Goal: Task Accomplishment & Management: Use online tool/utility

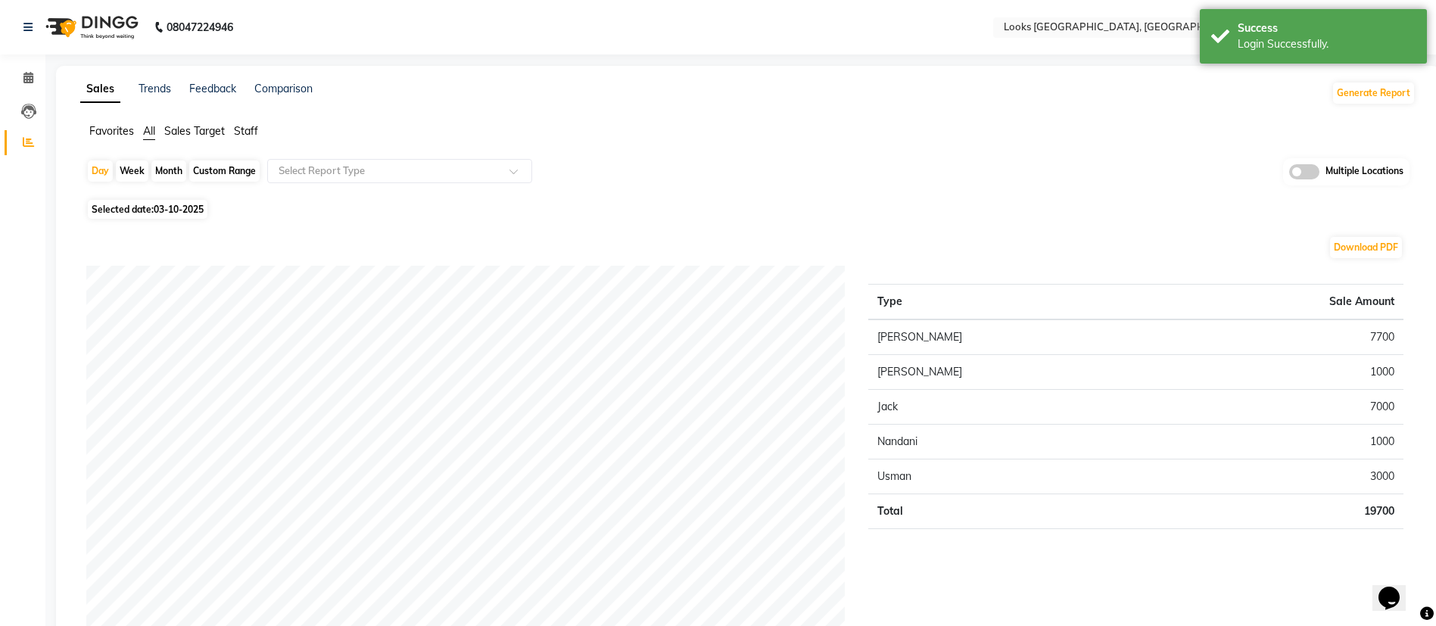
click at [258, 130] on span "Staff" at bounding box center [246, 131] width 24 height 14
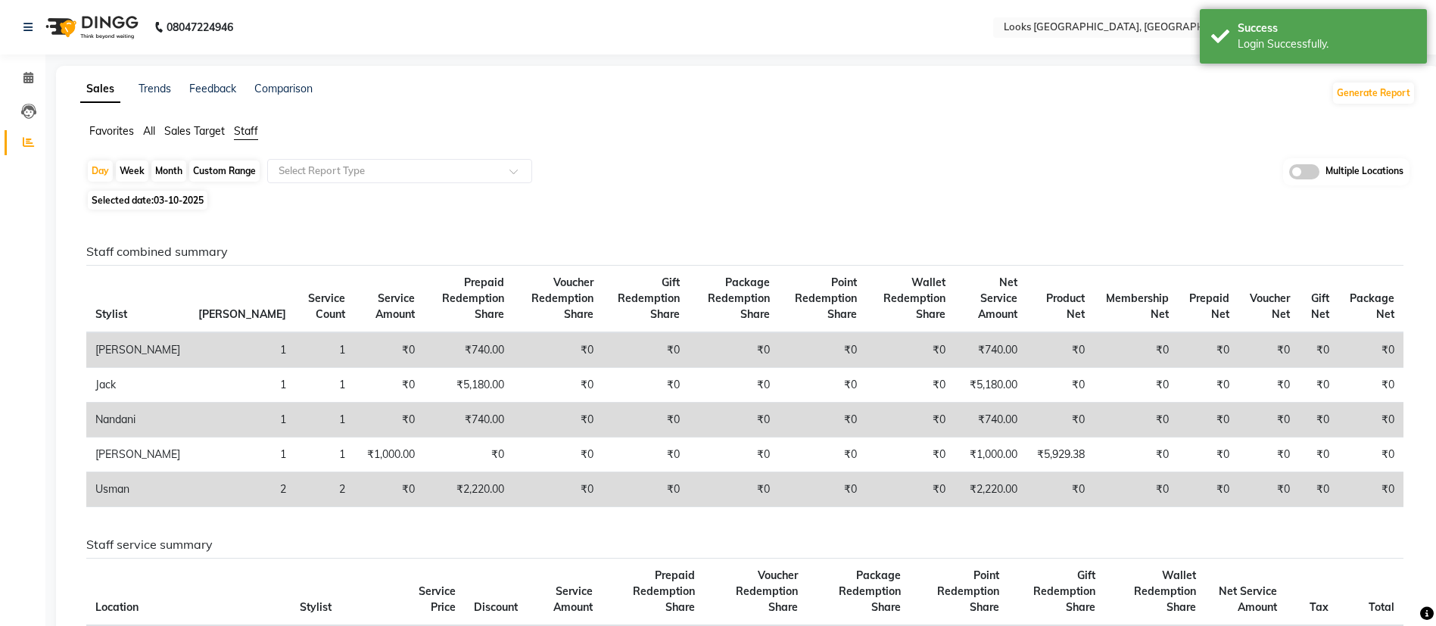
click at [154, 203] on span "Selected date: 03-10-2025" at bounding box center [148, 200] width 120 height 19
select select "10"
select select "2025"
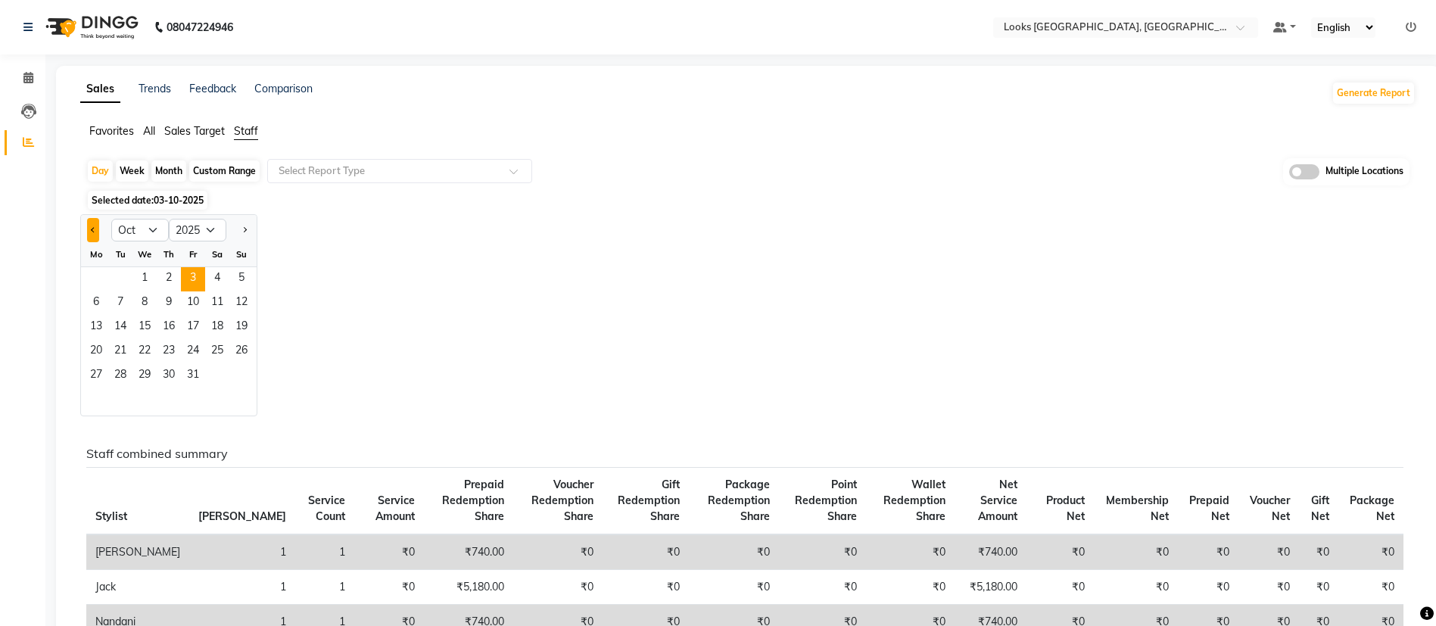
click at [93, 229] on span "Previous month" at bounding box center [93, 228] width 5 height 5
select select "9"
click at [97, 276] on span "1" at bounding box center [96, 279] width 24 height 24
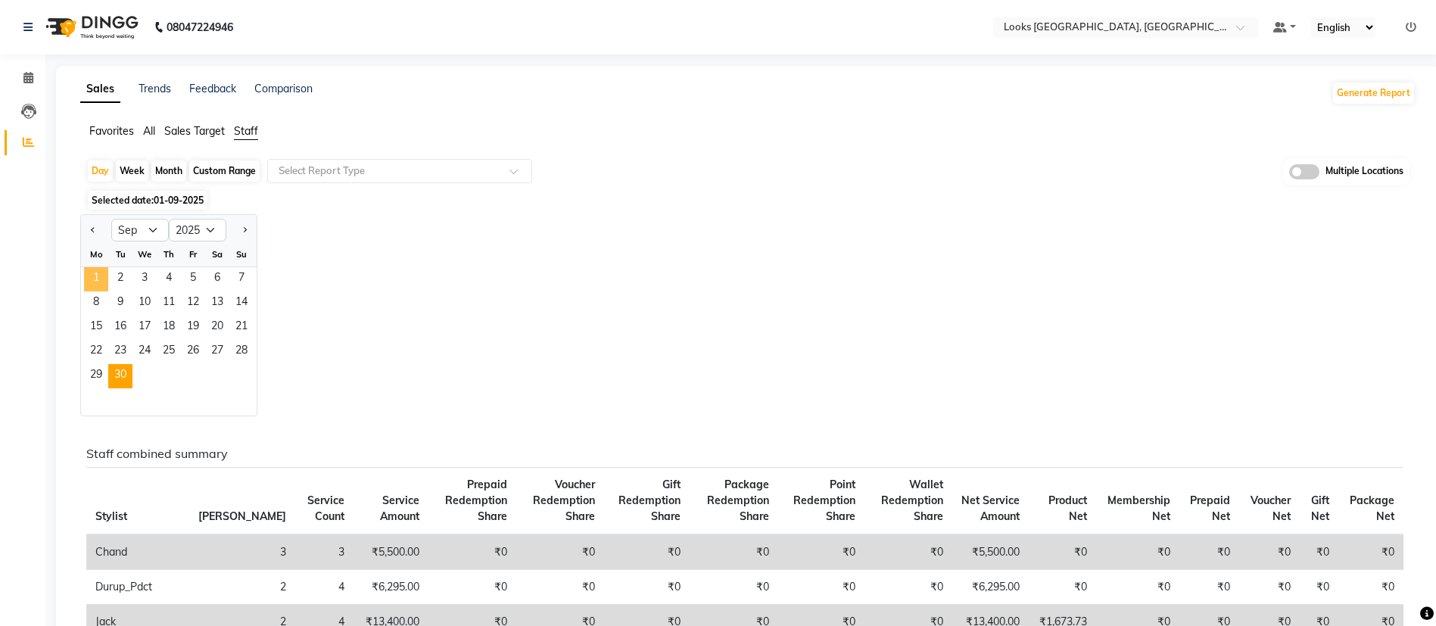
click at [132, 384] on span "30" at bounding box center [120, 376] width 24 height 24
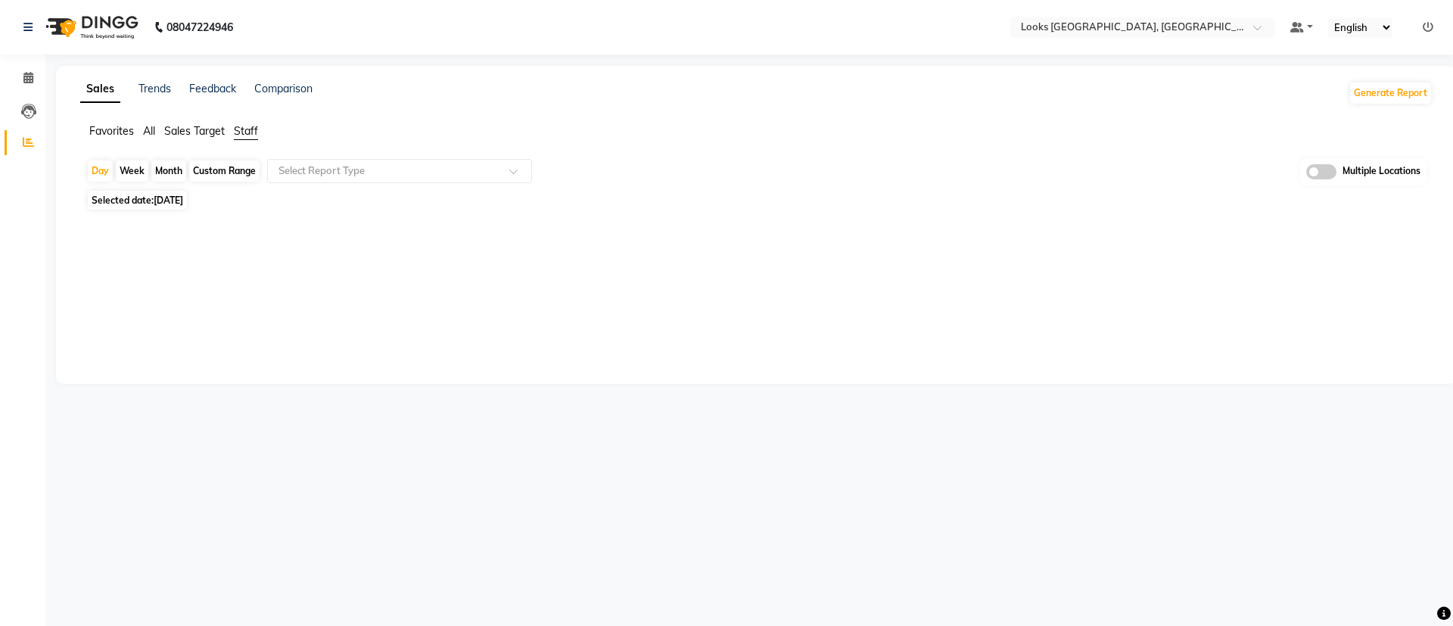
click at [213, 169] on div "Custom Range" at bounding box center [224, 170] width 70 height 21
select select "9"
select select "2025"
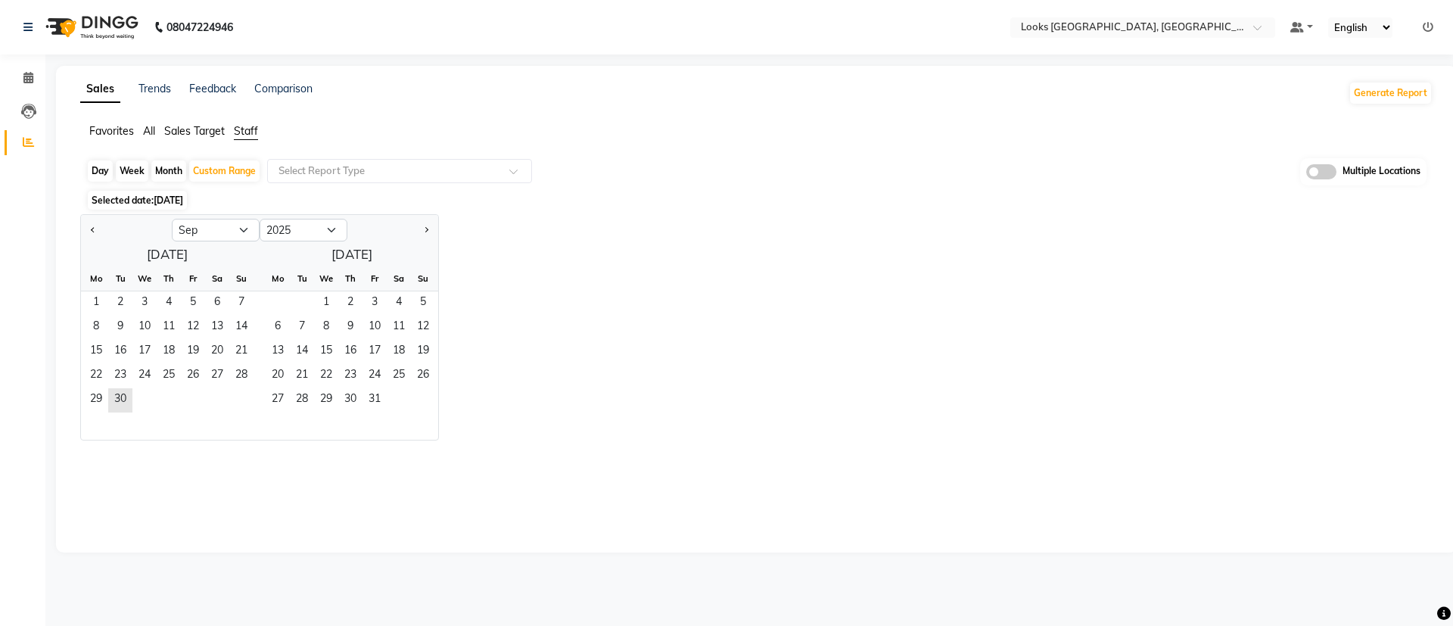
click at [168, 201] on span "[DATE]" at bounding box center [169, 199] width 30 height 11
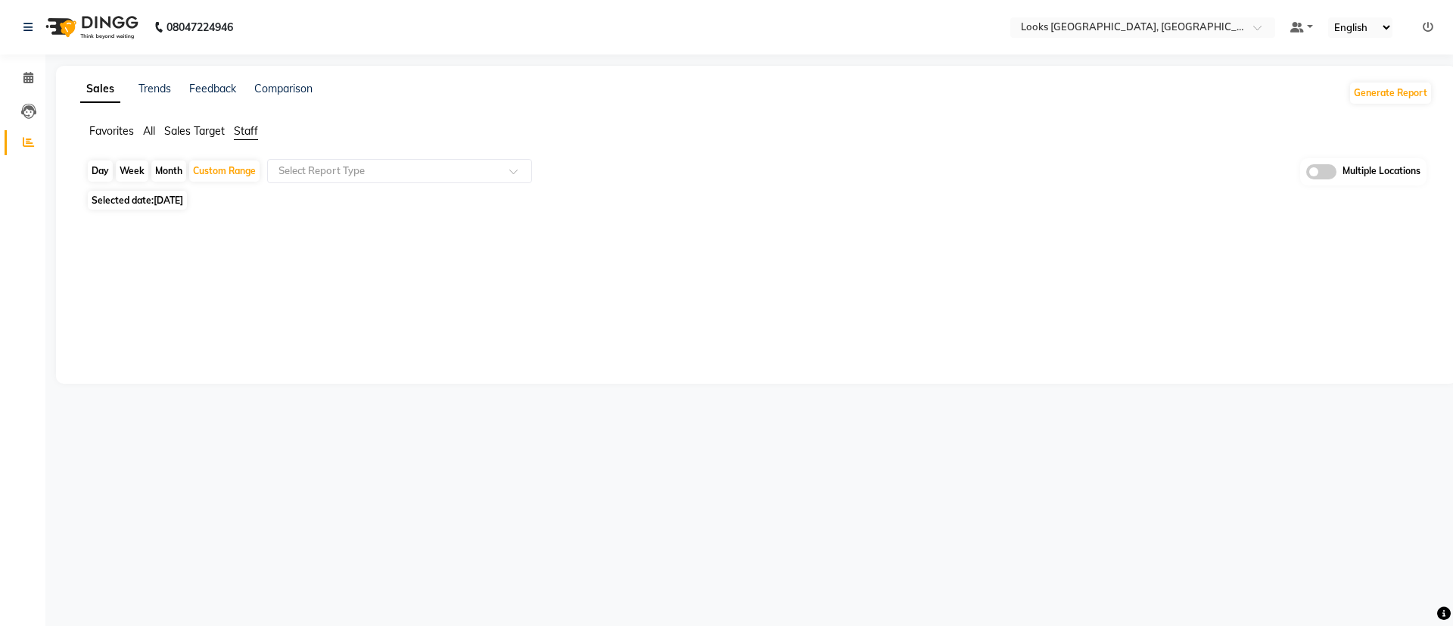
click at [183, 199] on span "[DATE]" at bounding box center [169, 199] width 30 height 11
select select "9"
select select "2025"
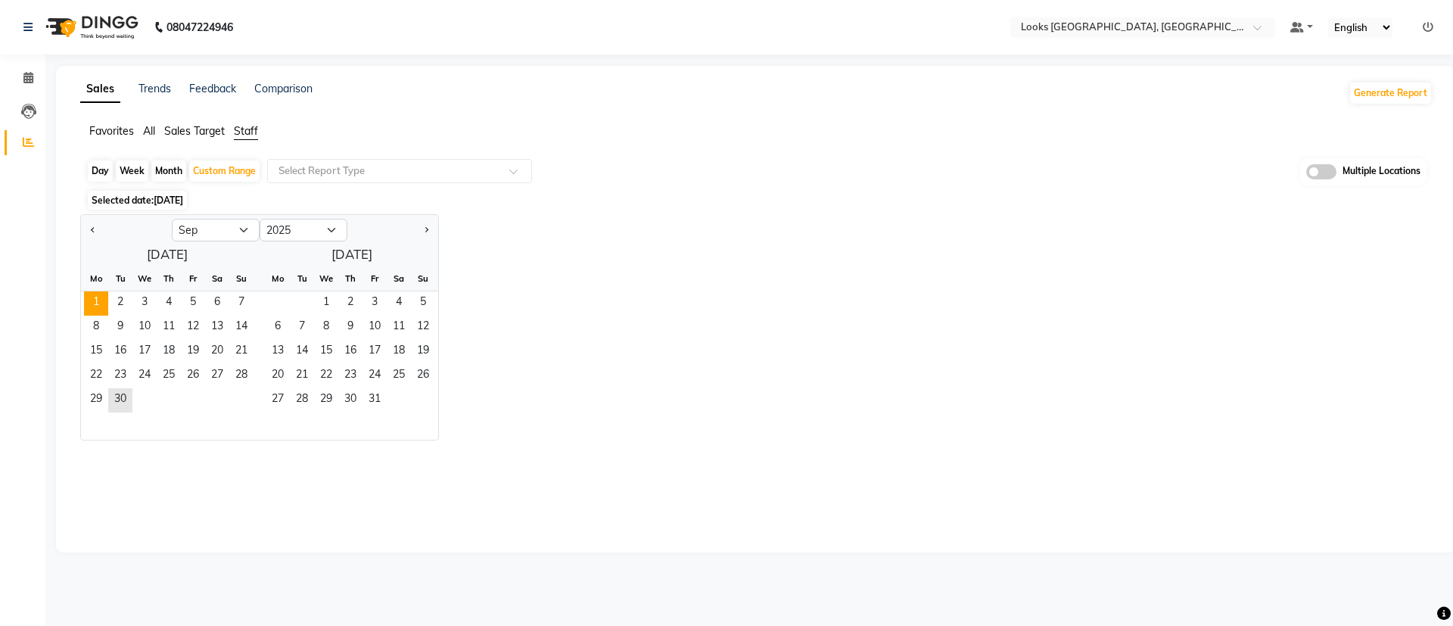
click at [96, 300] on span "1" at bounding box center [96, 303] width 24 height 24
click at [125, 410] on span "30" at bounding box center [120, 400] width 24 height 24
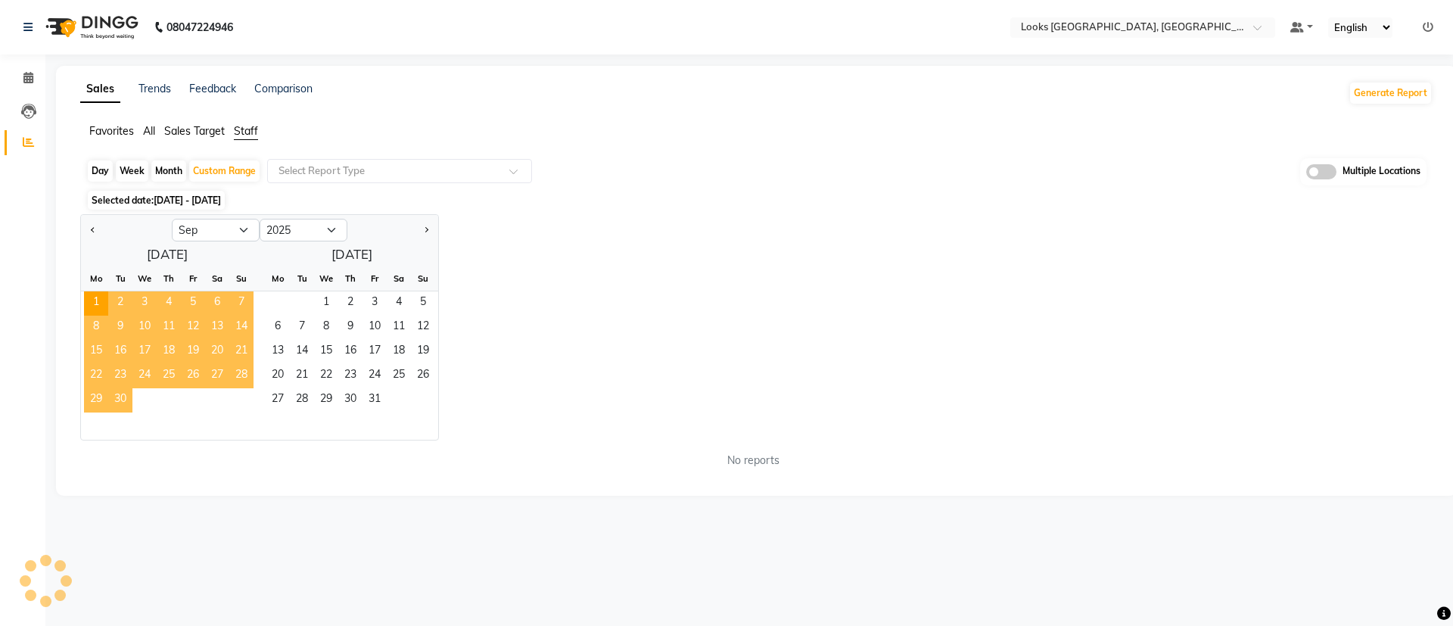
click at [702, 231] on div "Jan Feb Mar Apr May Jun [DATE] Aug Sep Oct Nov [DATE] 2016 2017 2018 2019 2020 …" at bounding box center [756, 327] width 1352 height 226
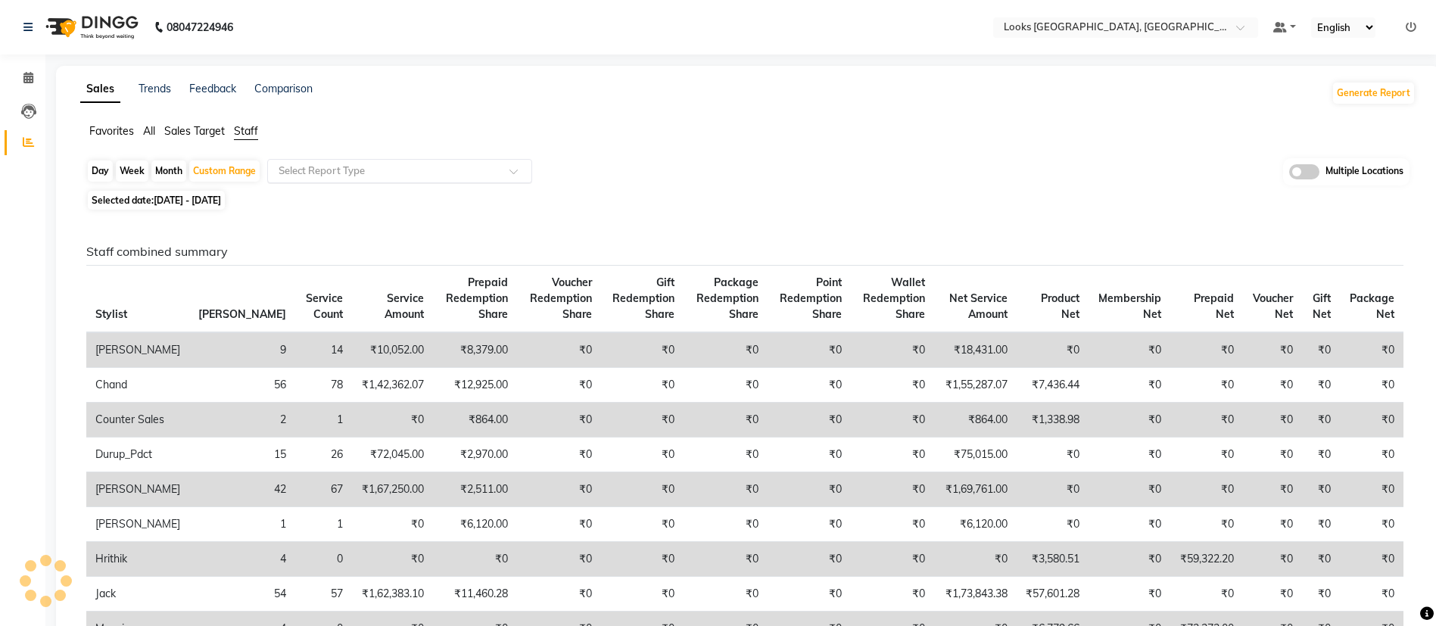
click at [443, 175] on input "text" at bounding box center [384, 170] width 218 height 15
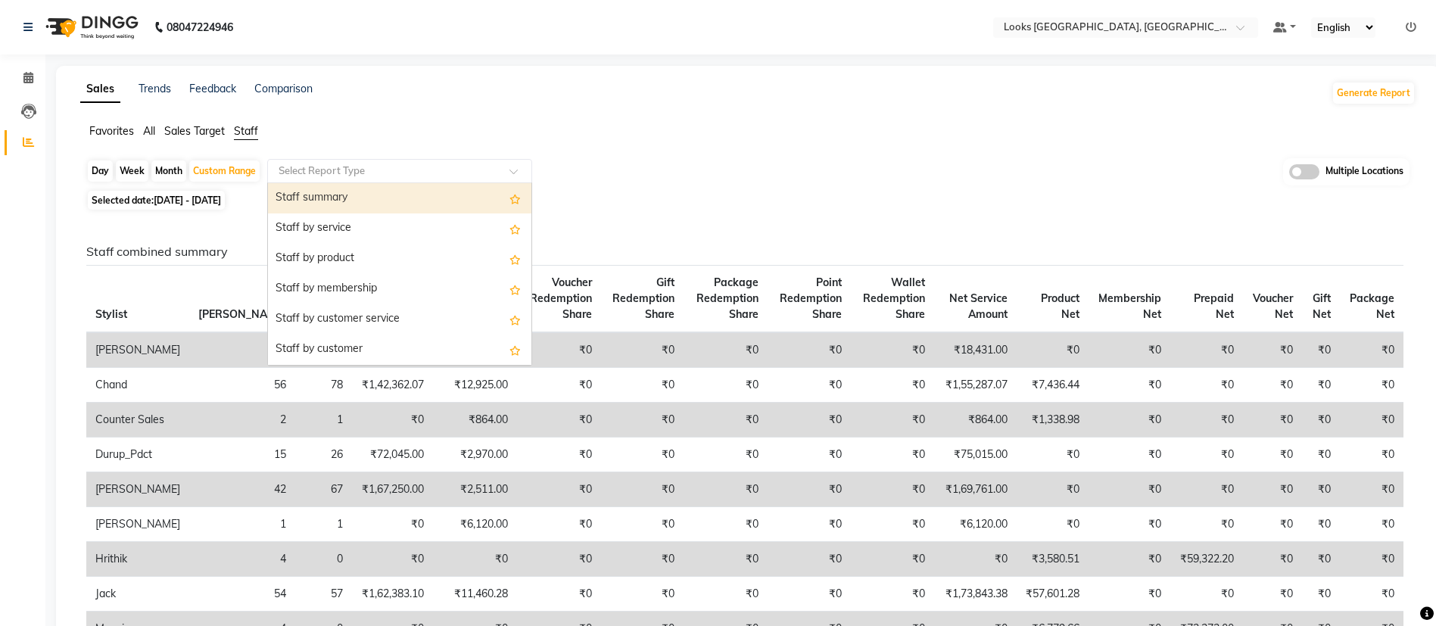
click at [384, 327] on div "Staff by customer service" at bounding box center [399, 319] width 263 height 30
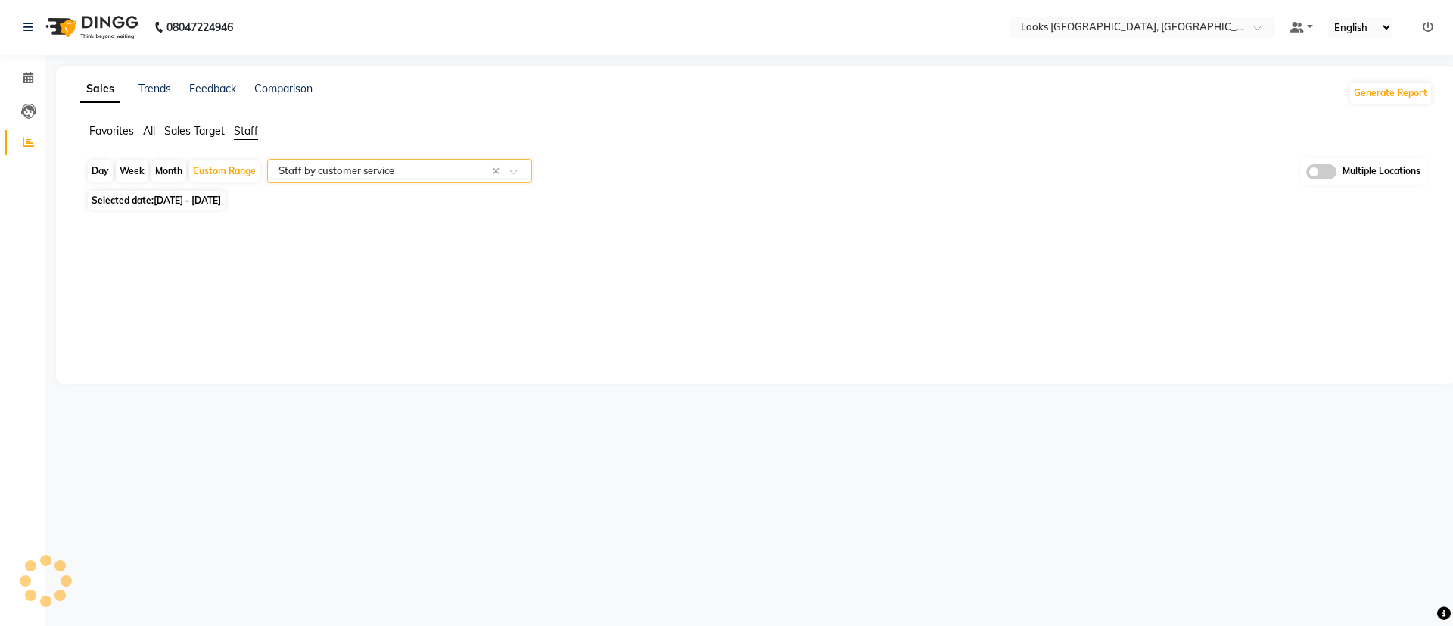
select select "full_report"
select select "pdf"
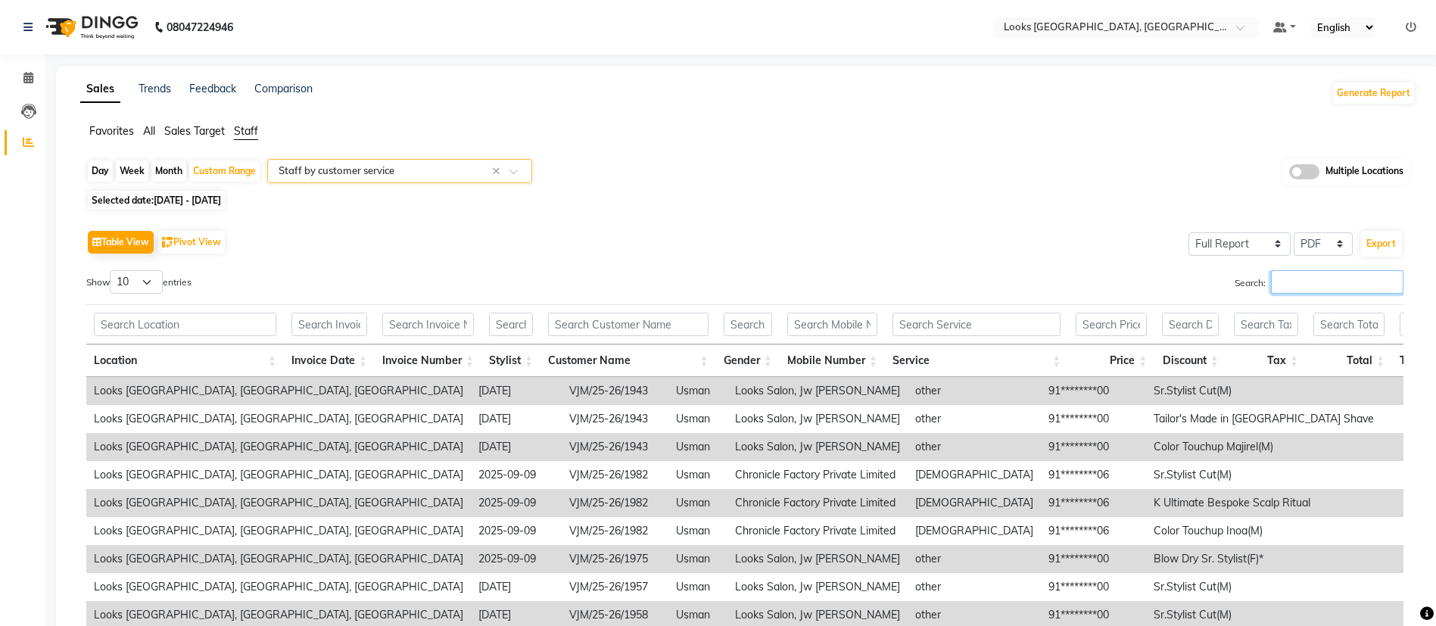
click at [1309, 285] on input "Search:" at bounding box center [1337, 281] width 132 height 23
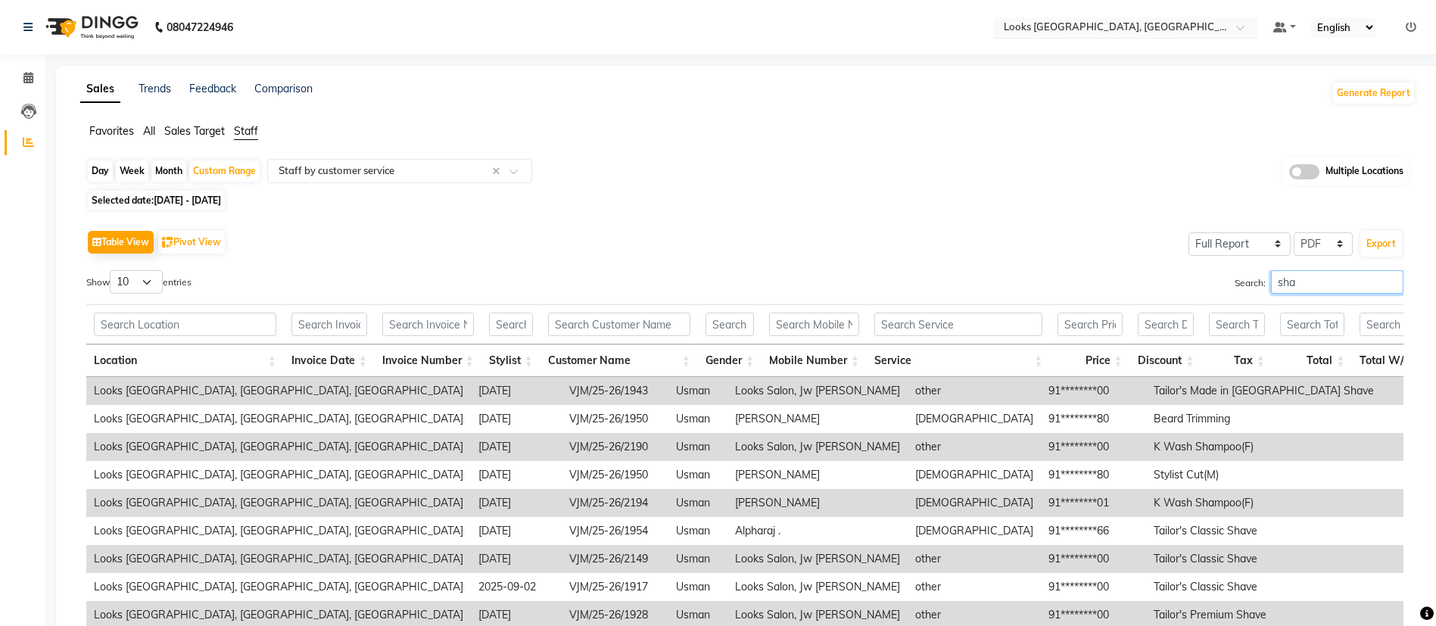
type input "sha"
click at [1131, 33] on input "text" at bounding box center [1109, 28] width 219 height 15
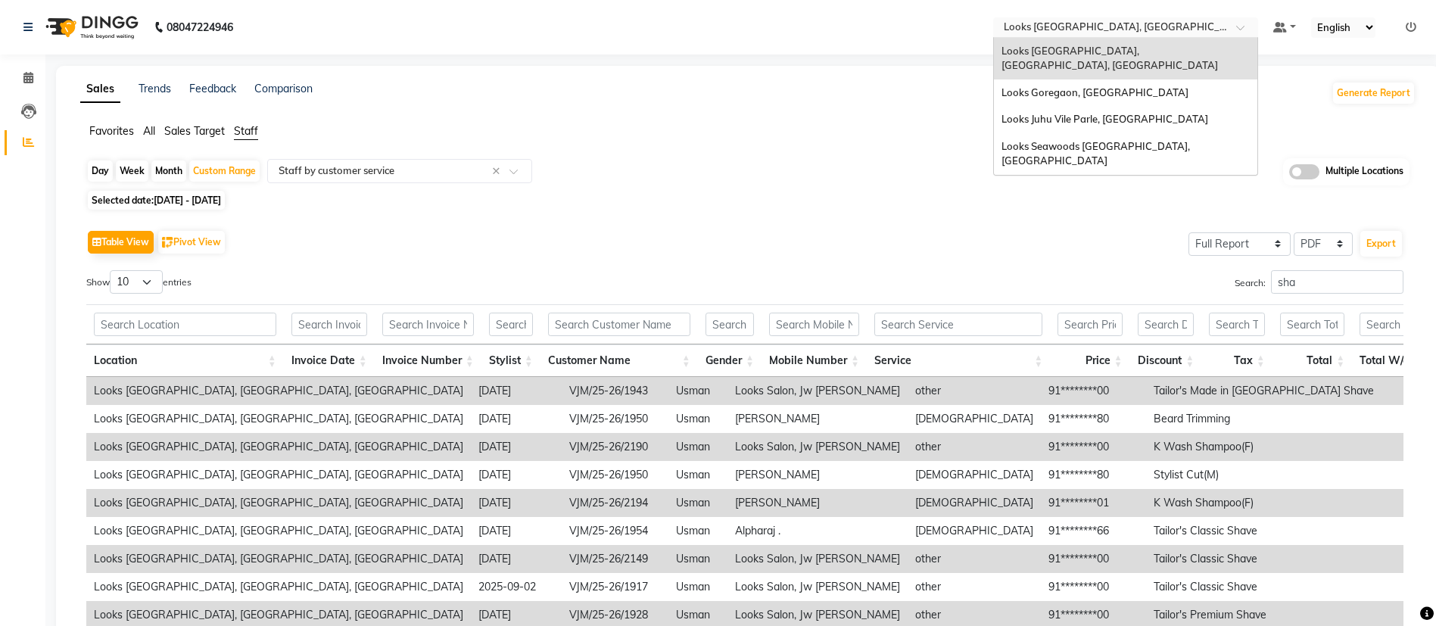
click at [1043, 113] on span "Looks Juhu Vile Parle, [GEOGRAPHIC_DATA]" at bounding box center [1104, 119] width 207 height 12
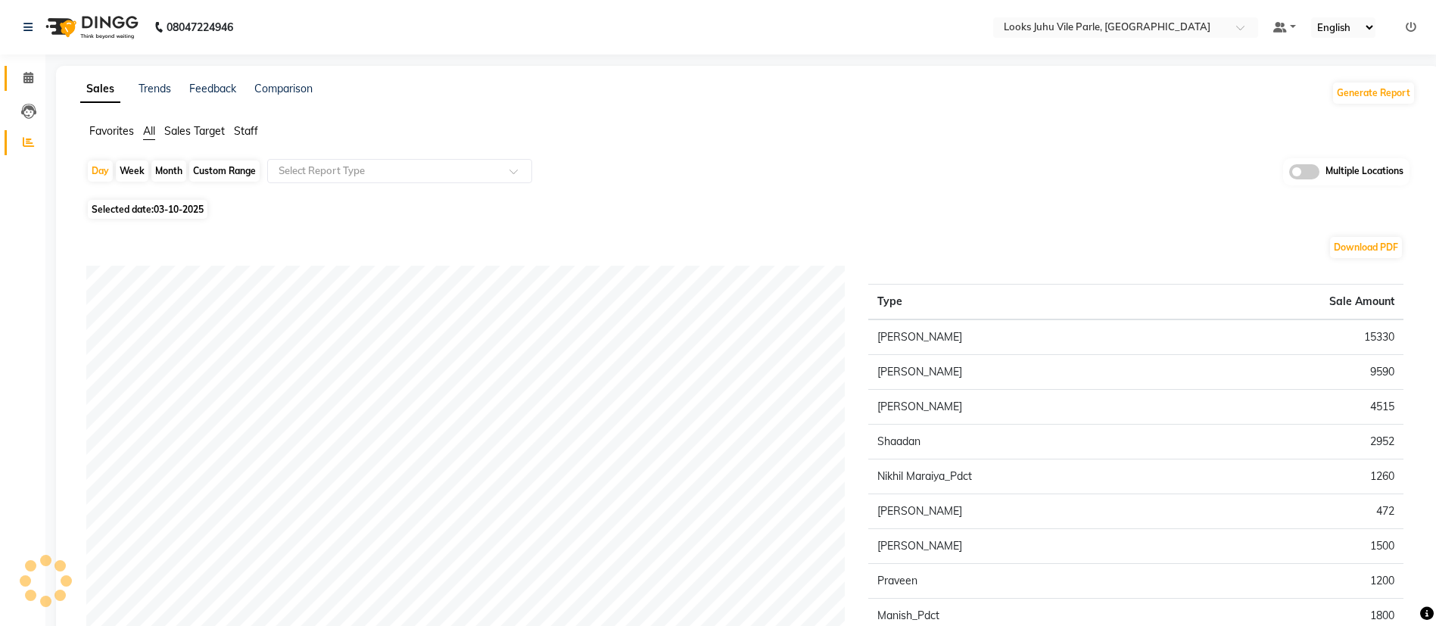
click at [5, 82] on link "Calendar" at bounding box center [23, 78] width 36 height 25
